Goal: Task Accomplishment & Management: Manage account settings

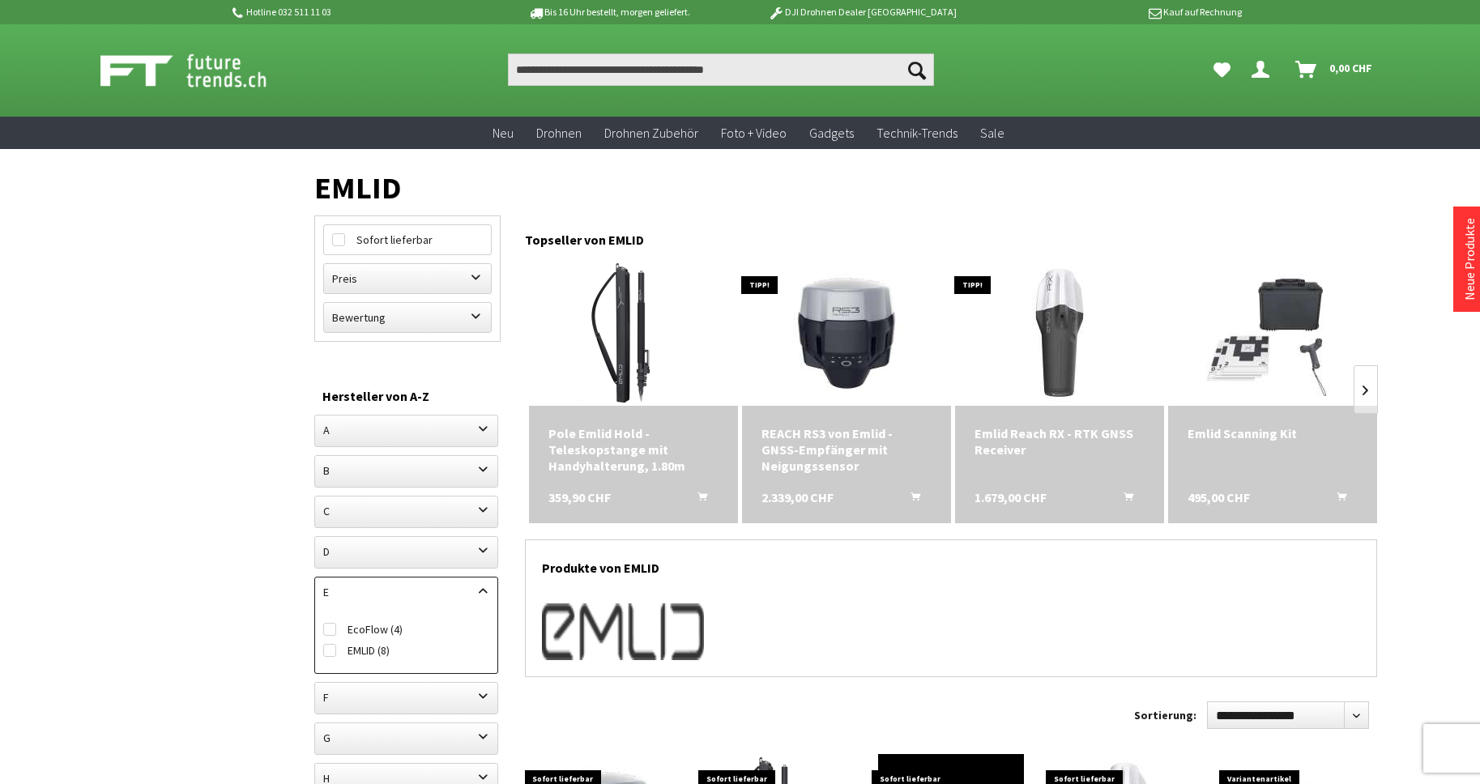
click at [1257, 70] on icon "Dein Konto" at bounding box center [1260, 63] width 18 height 13
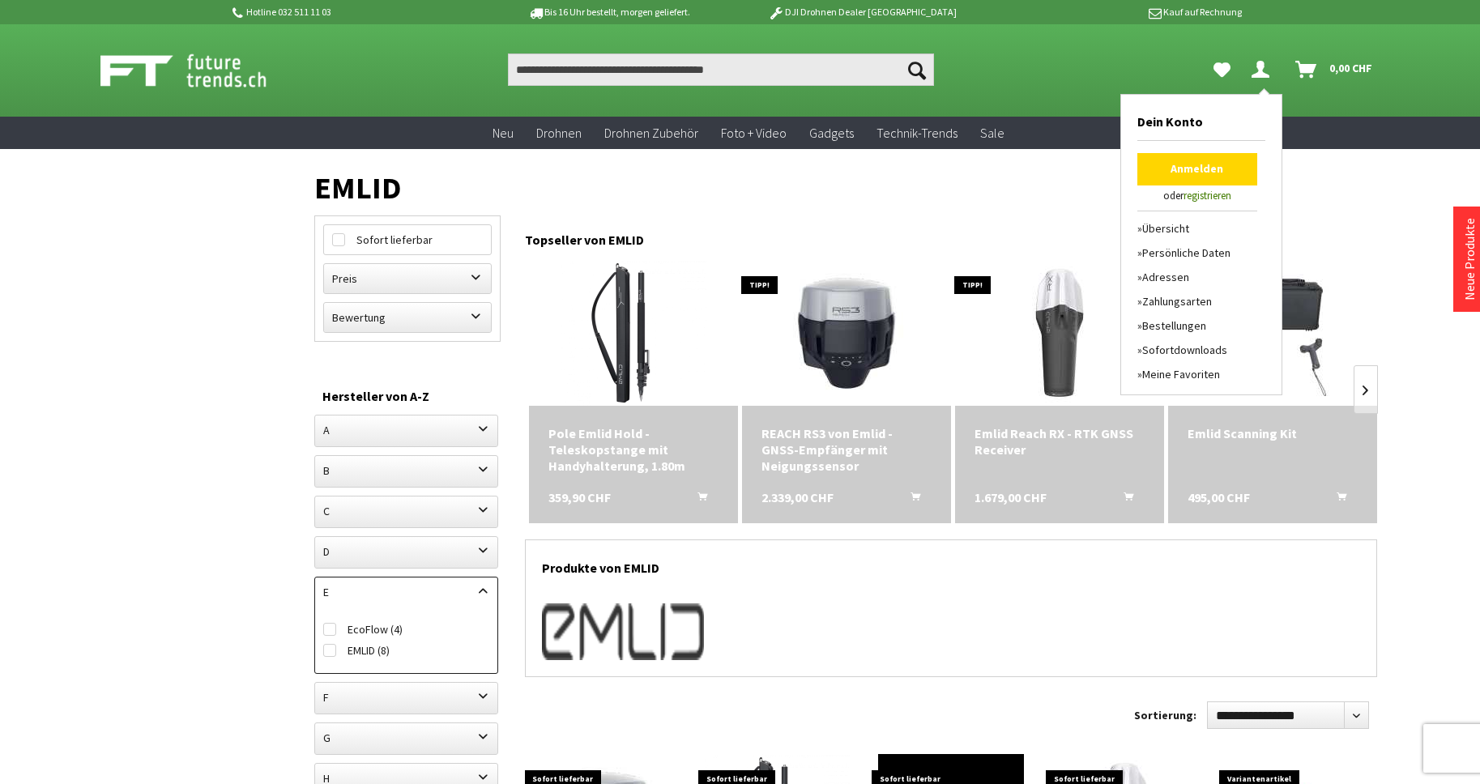
click at [1186, 167] on link "Anmelden" at bounding box center [1197, 169] width 120 height 32
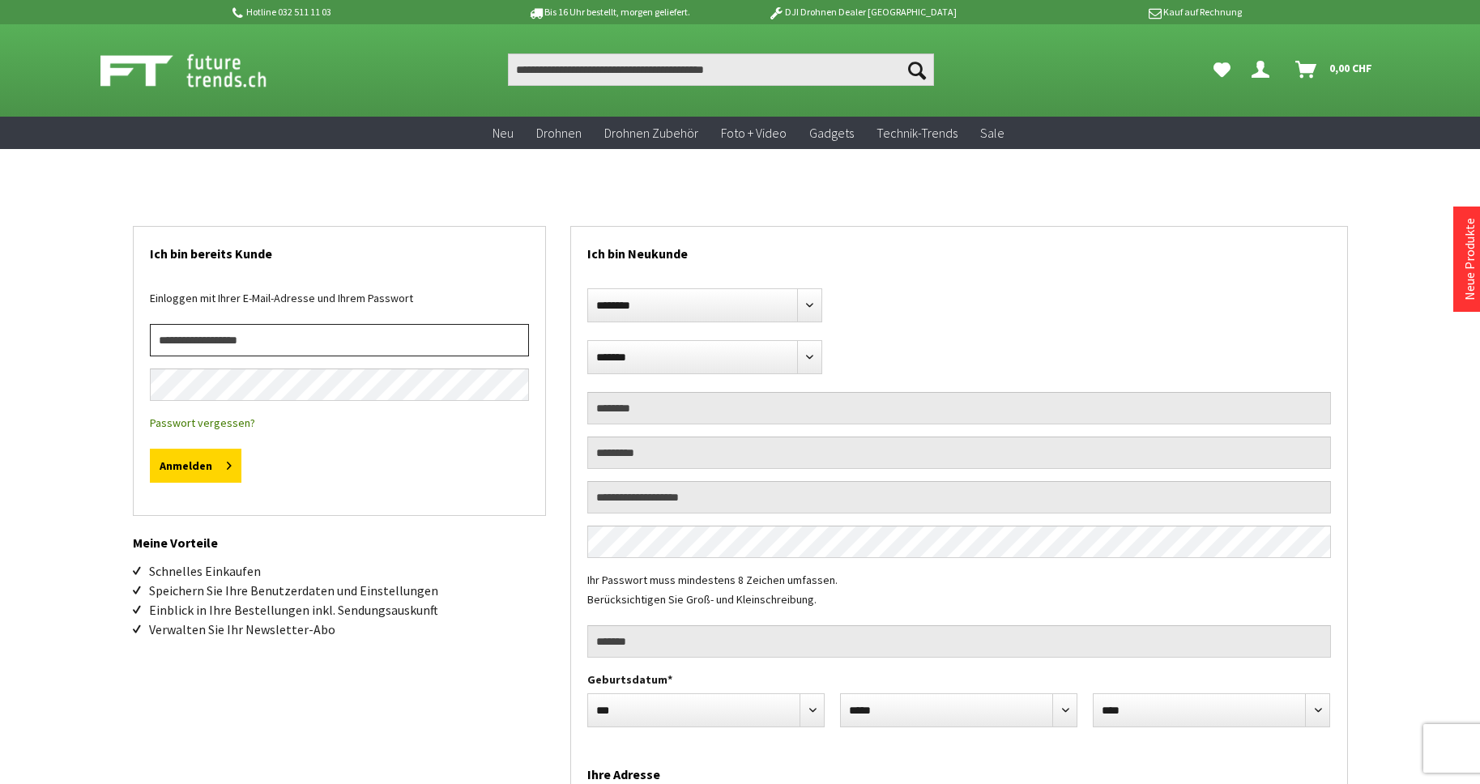
click at [290, 349] on input "email" at bounding box center [339, 340] width 379 height 32
type input "**********"
click at [150, 449] on button "Anmelden" at bounding box center [196, 466] width 92 height 34
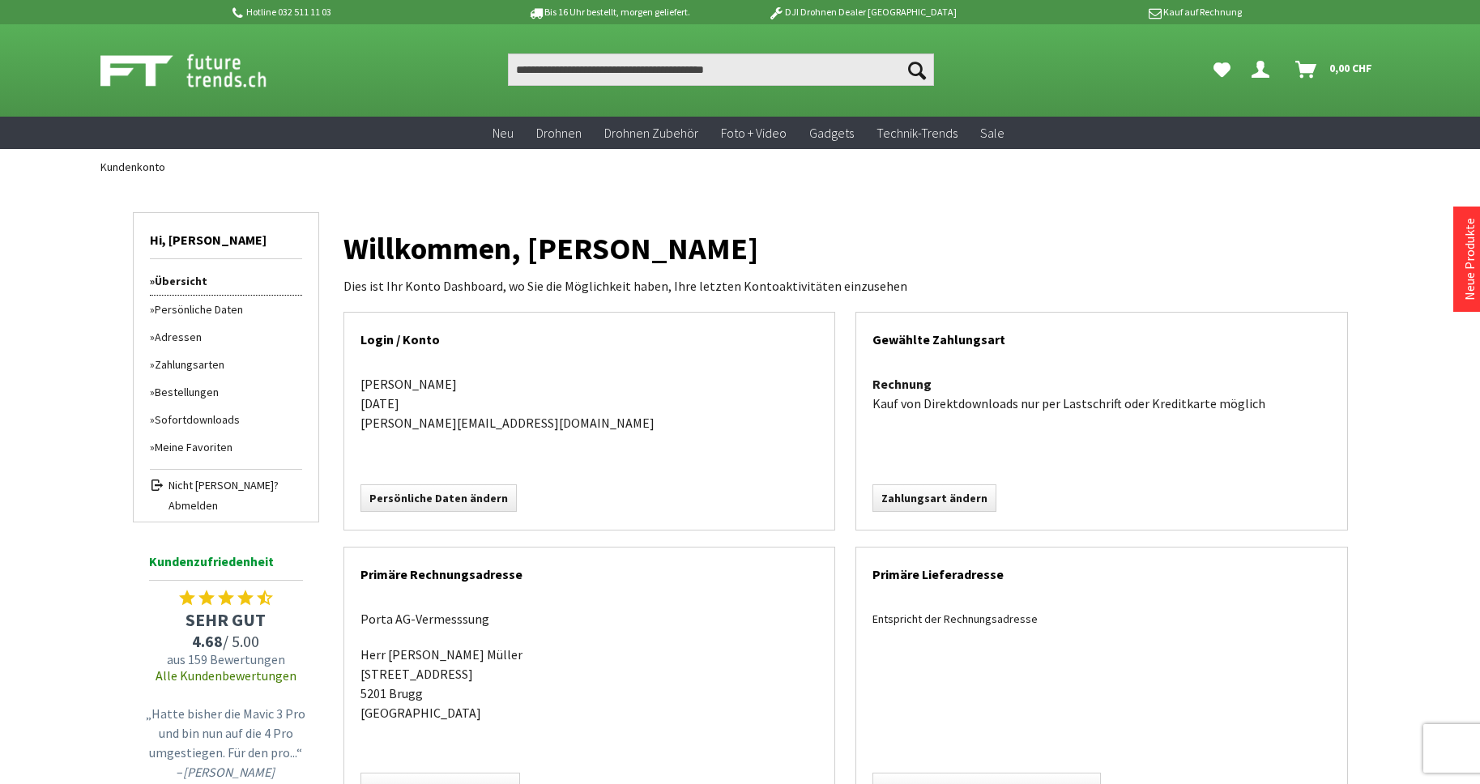
click at [198, 390] on link "Bestellungen" at bounding box center [226, 392] width 152 height 28
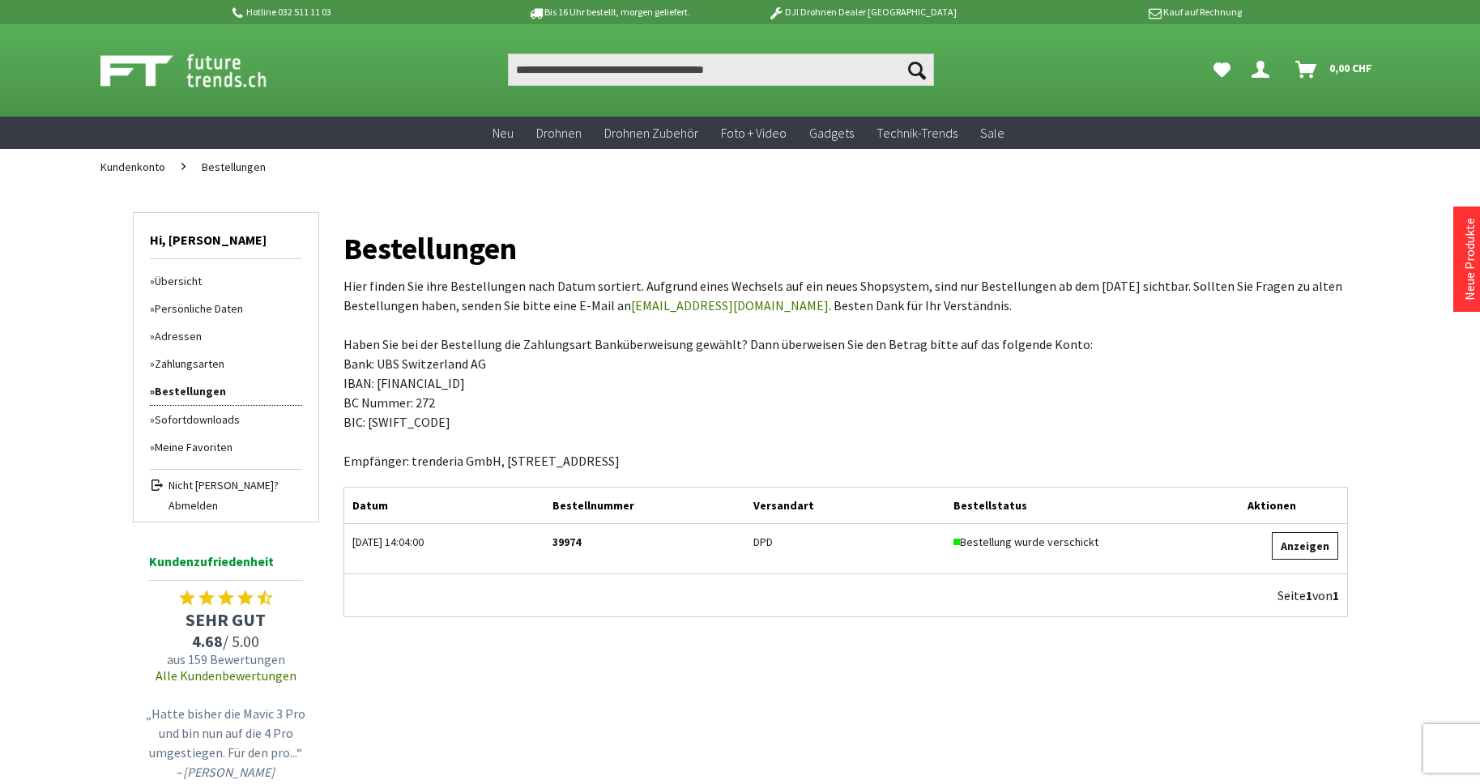
click at [1321, 547] on link "Anzeigen" at bounding box center [1304, 546] width 66 height 28
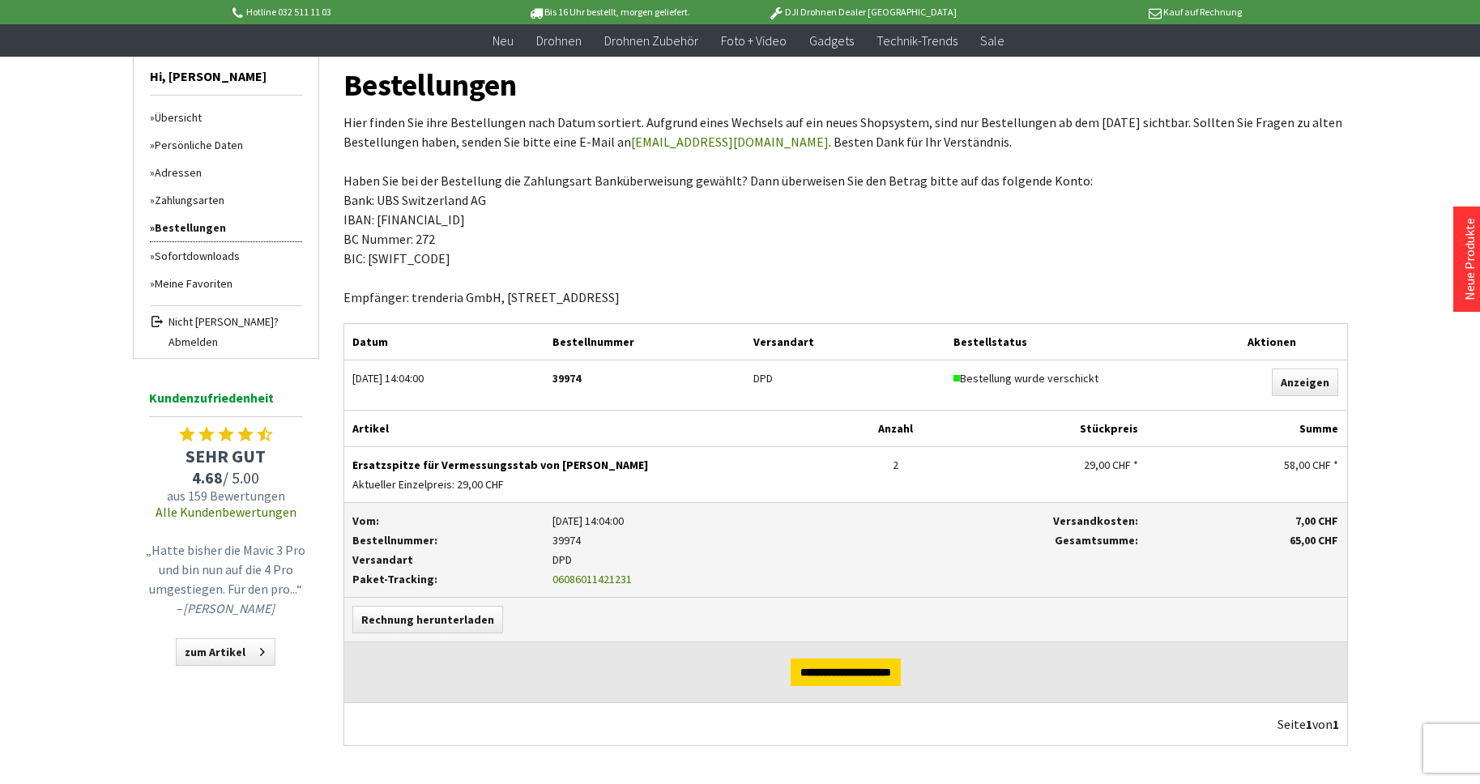
scroll to position [162, 0]
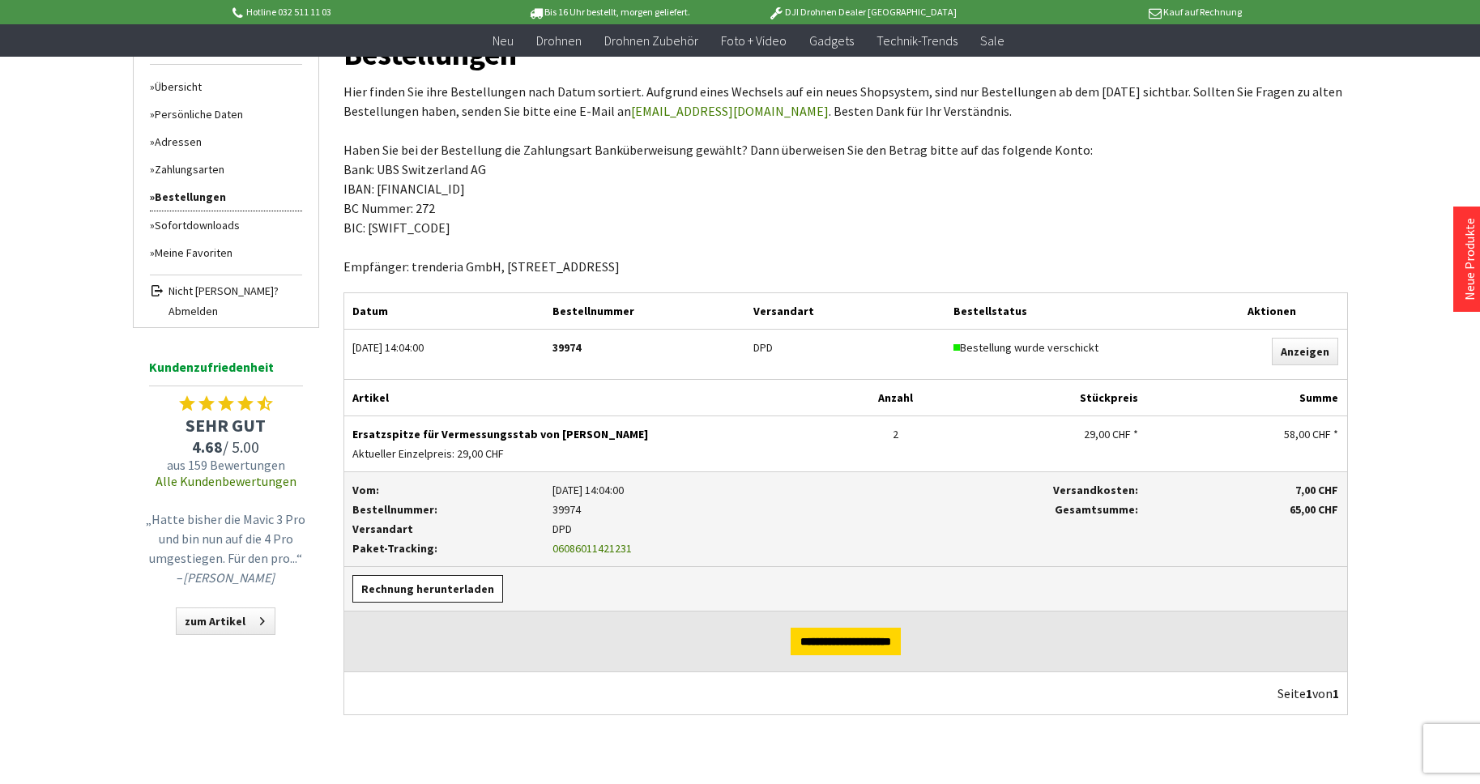
click at [426, 589] on link "Rechnung herunterladen" at bounding box center [427, 589] width 151 height 28
